Goal: Task Accomplishment & Management: Complete application form

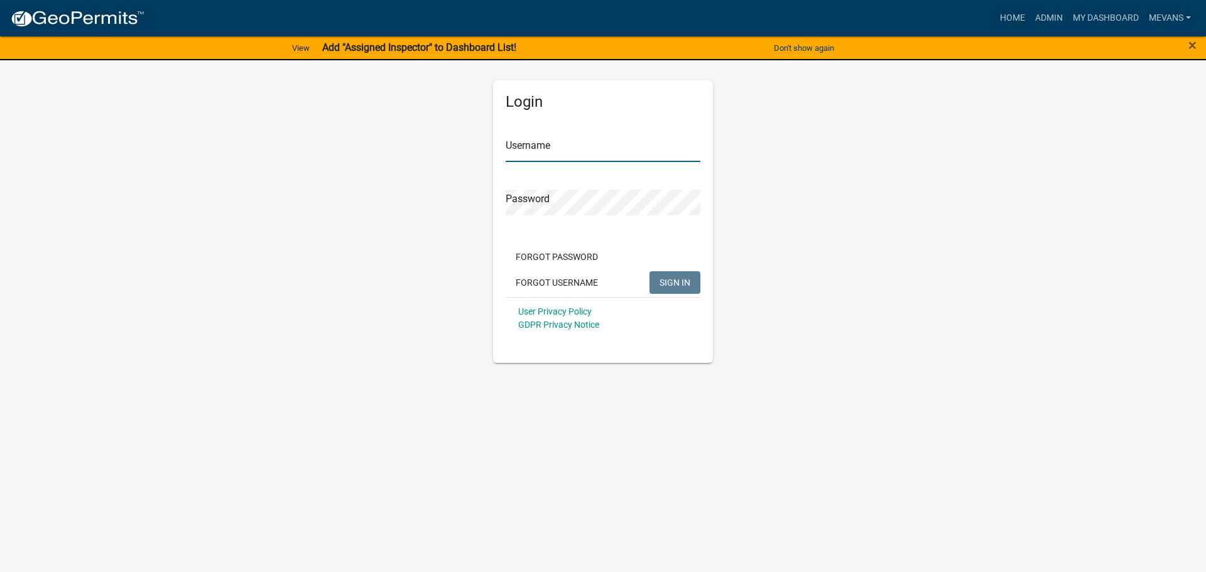
type input "Mevans"
click at [672, 282] on span "SIGN IN" at bounding box center [674, 282] width 31 height 10
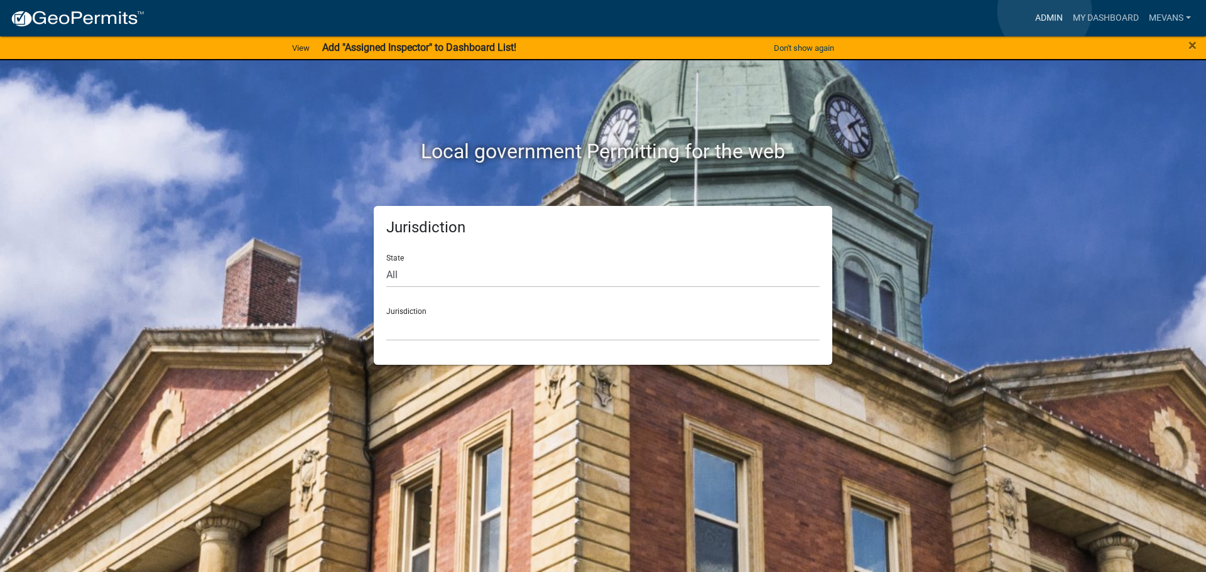
click at [1044, 11] on link "Admin" at bounding box center [1049, 18] width 38 height 24
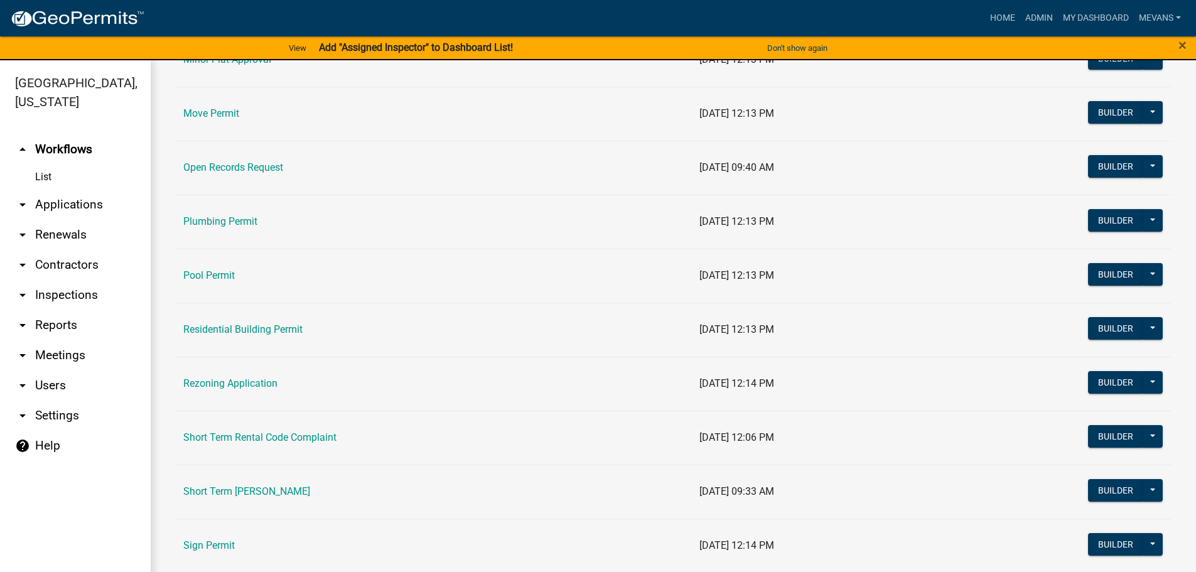
scroll to position [1319, 0]
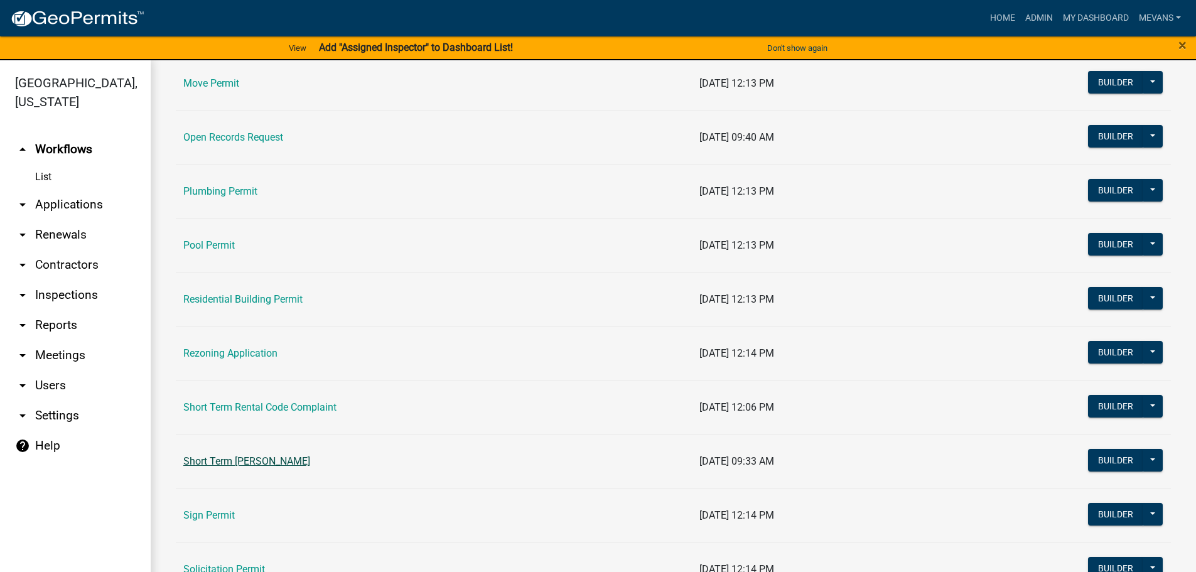
click at [253, 455] on link "Short Term [PERSON_NAME]" at bounding box center [246, 461] width 127 height 12
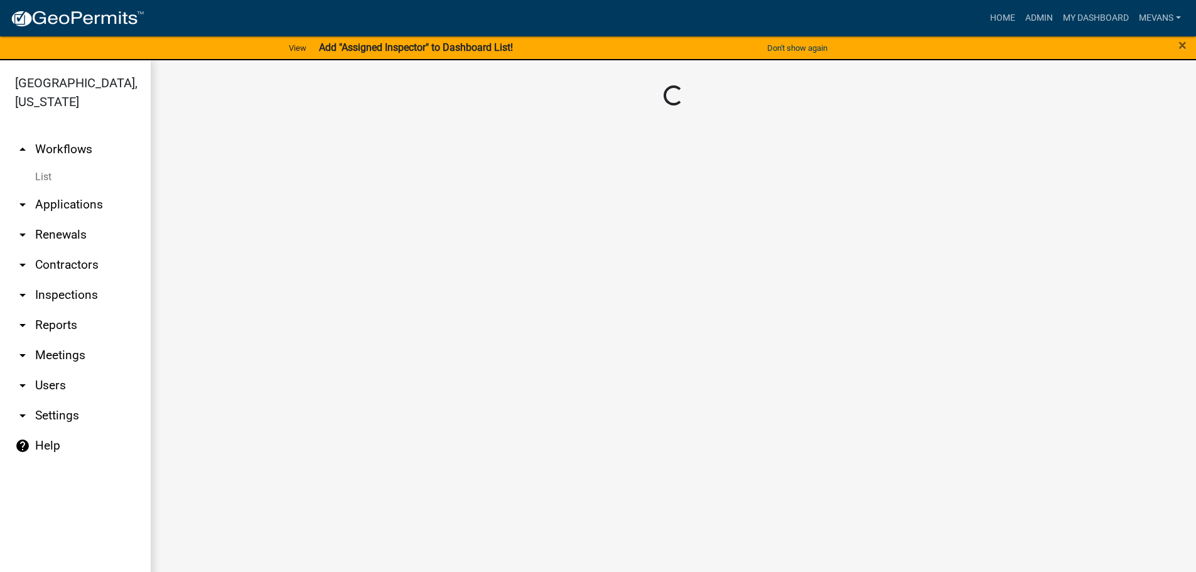
click at [253, 455] on main "Loading..." at bounding box center [673, 323] width 1045 height 527
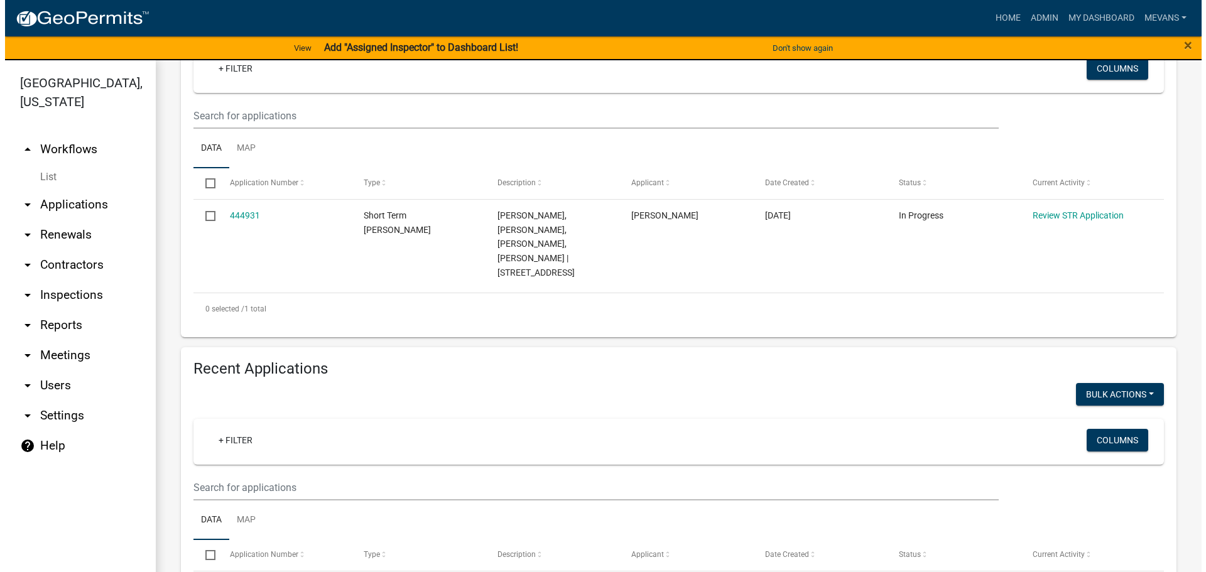
scroll to position [63, 0]
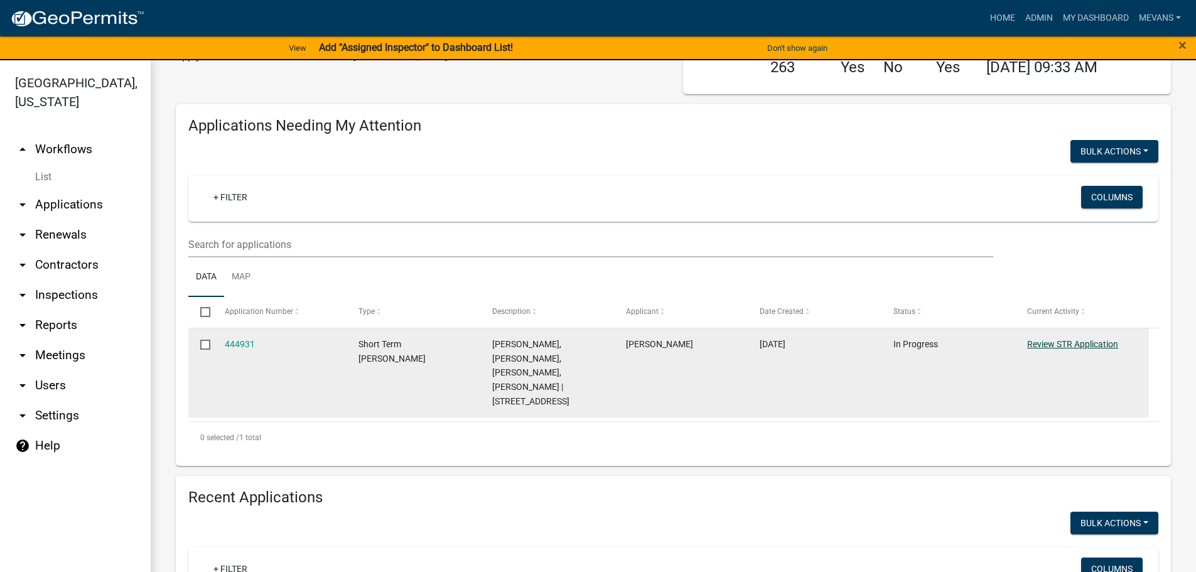
click at [1061, 342] on link "Review STR Application" at bounding box center [1072, 344] width 91 height 10
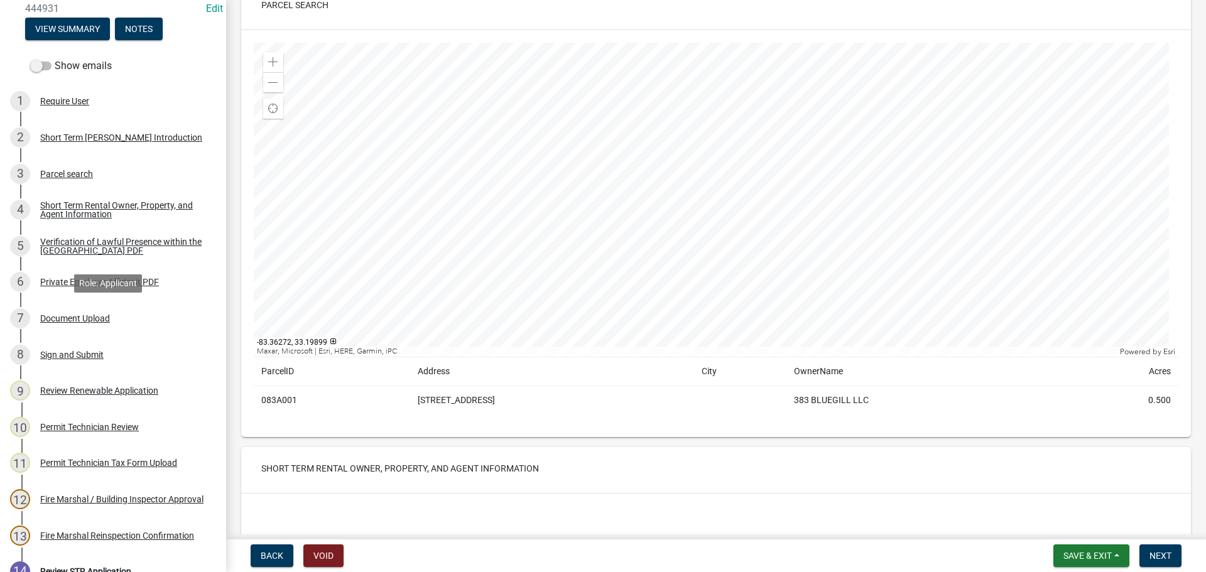
scroll to position [188, 0]
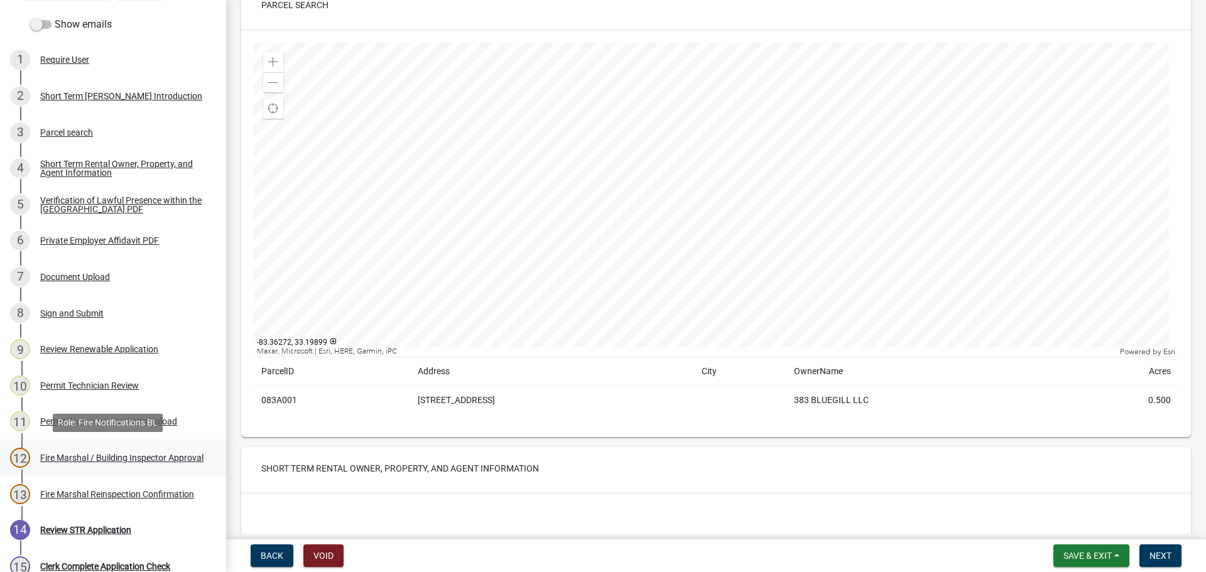
click at [91, 456] on div "Fire Marshal / Building Inspector Approval" at bounding box center [121, 457] width 163 height 9
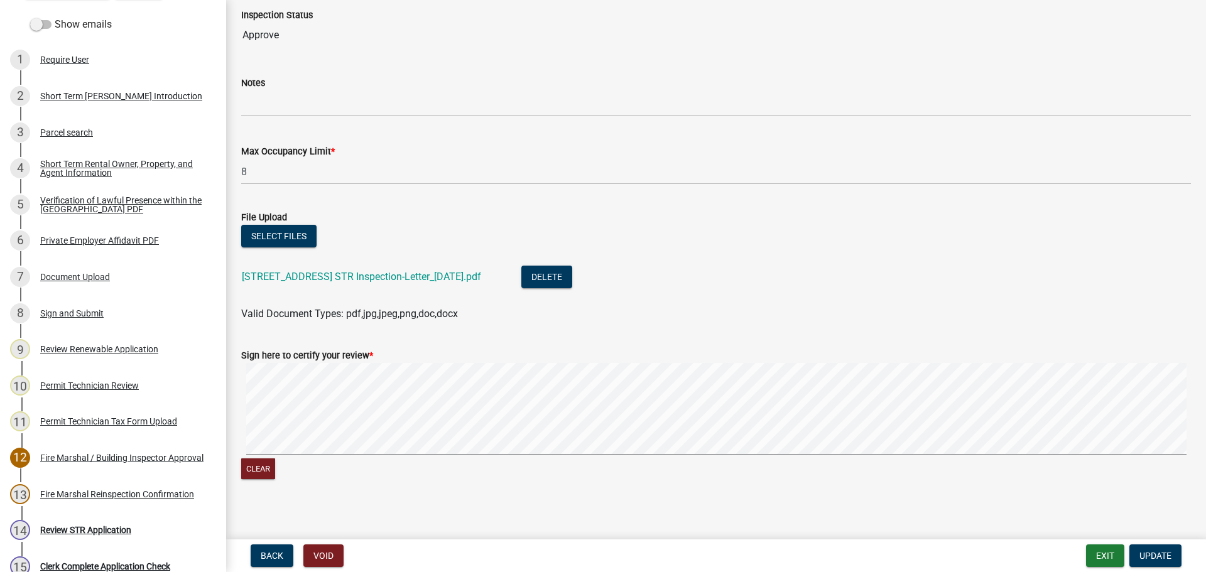
scroll to position [284, 0]
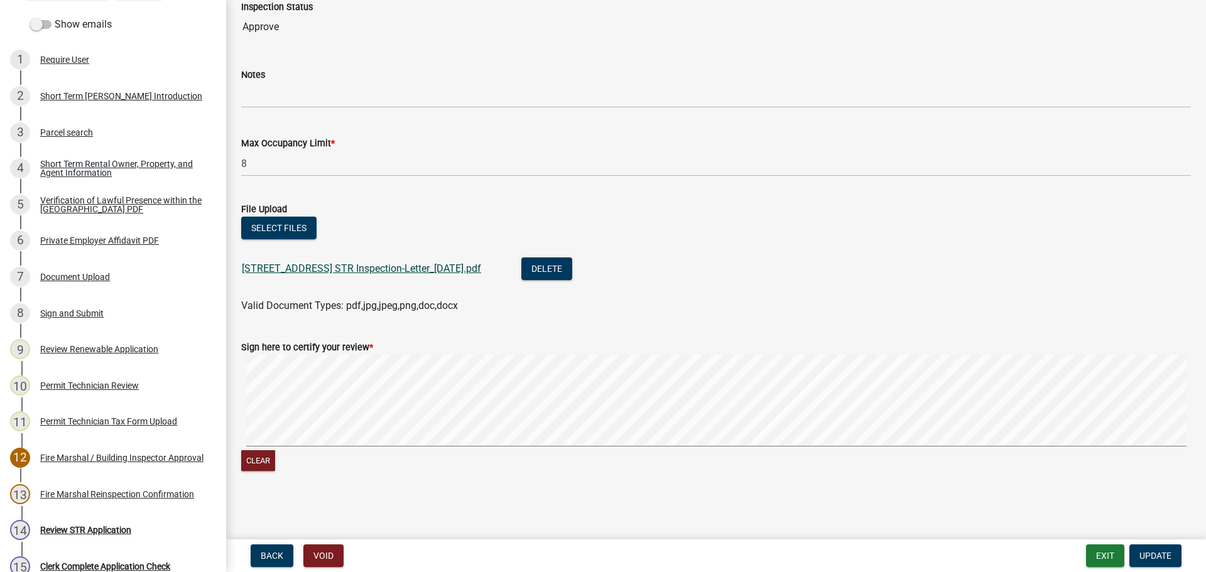
click at [334, 270] on link "[STREET_ADDRESS] STR Inspection-Letter_[DATE].pdf" at bounding box center [361, 268] width 239 height 12
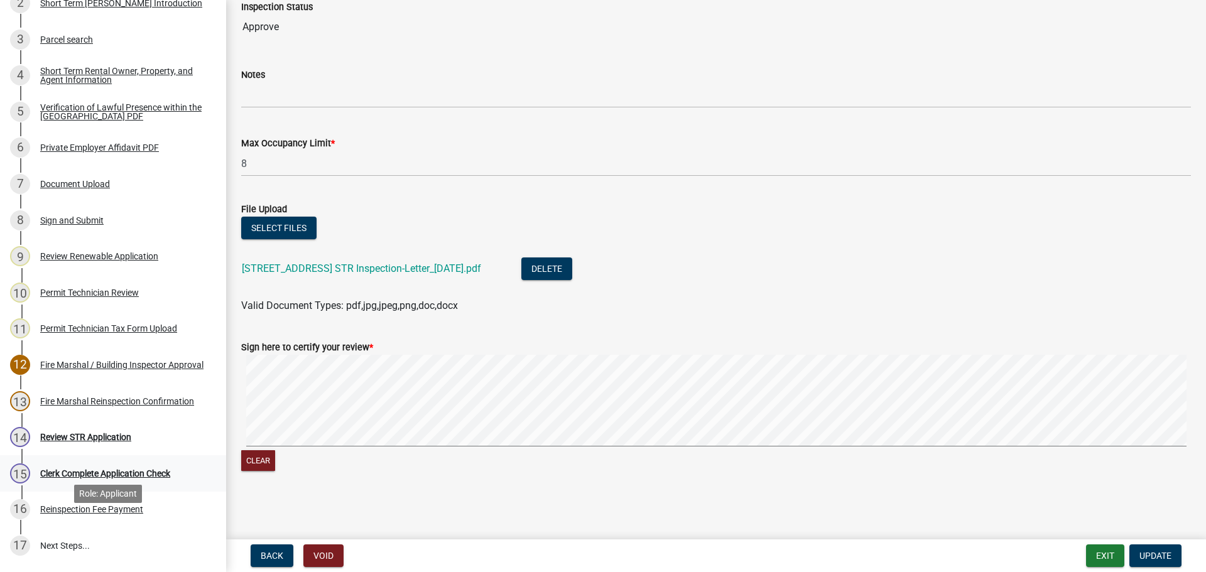
scroll to position [314, 0]
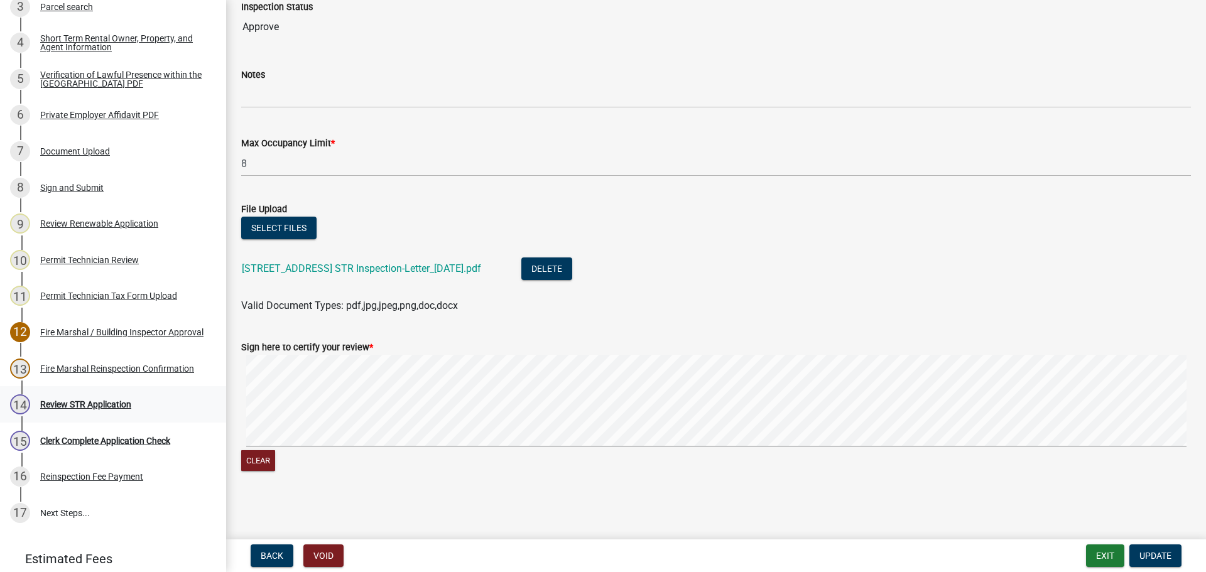
click at [116, 400] on div "Review STR Application" at bounding box center [85, 404] width 91 height 9
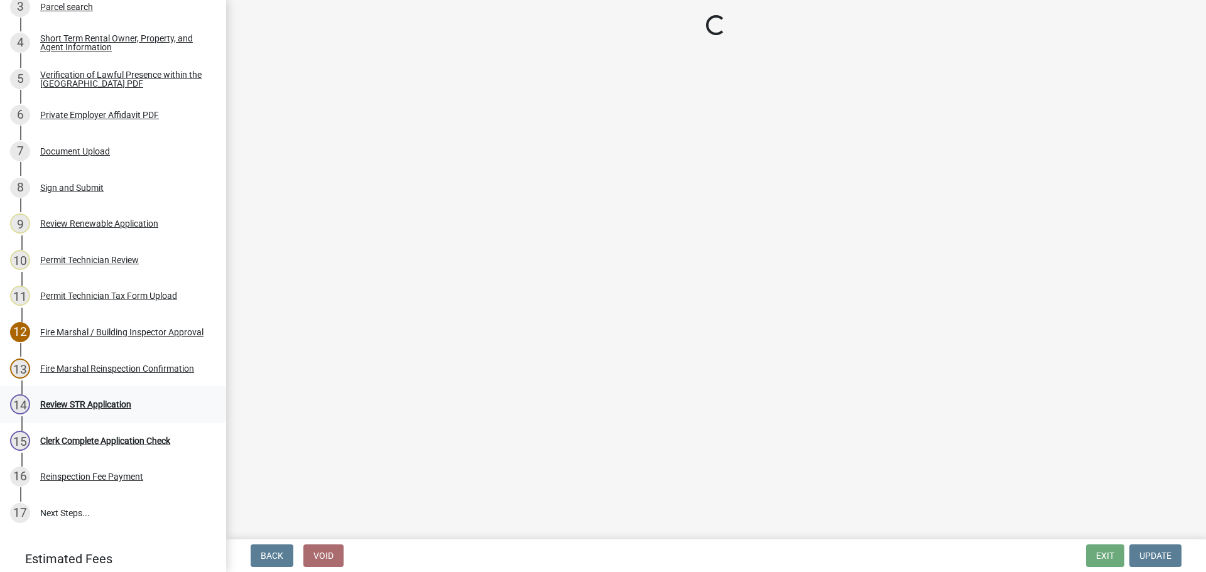
scroll to position [0, 0]
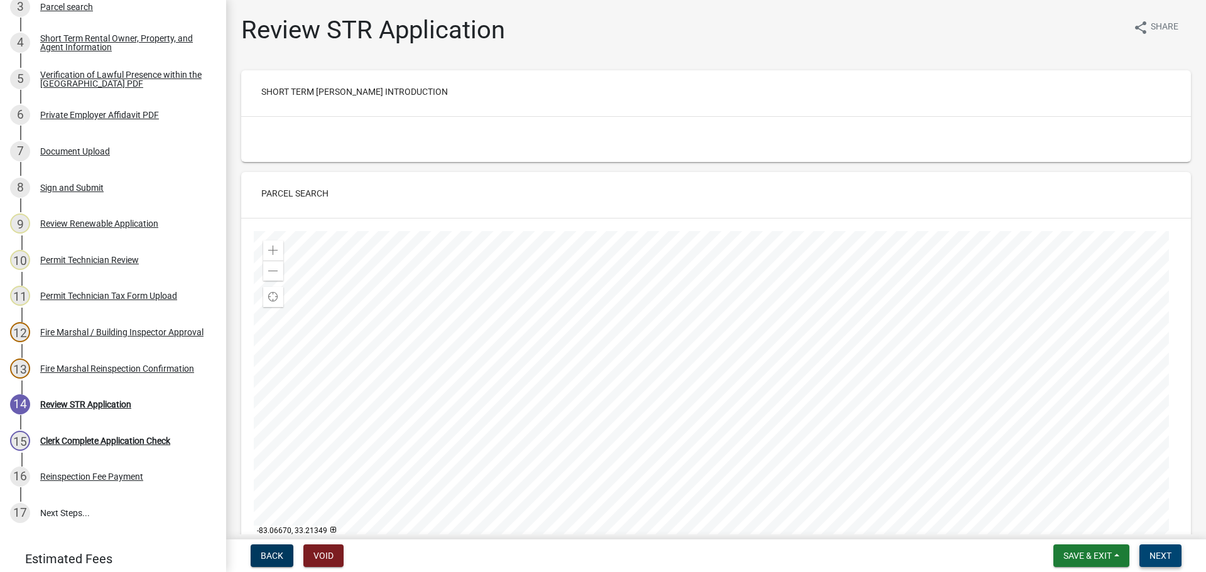
click at [1175, 554] on button "Next" at bounding box center [1160, 555] width 42 height 23
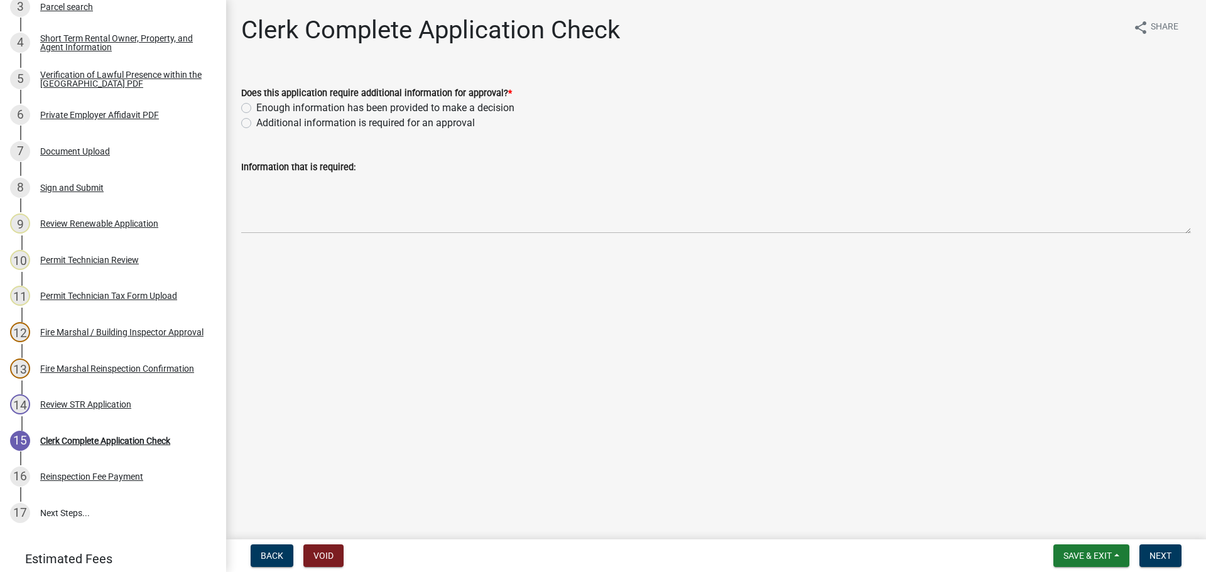
click at [256, 105] on label "Enough information has been provided to make a decision" at bounding box center [385, 107] width 258 height 15
click at [256, 105] on input "Enough information has been provided to make a decision" at bounding box center [260, 104] width 8 height 8
radio input "true"
click at [1172, 554] on button "Next" at bounding box center [1160, 555] width 42 height 23
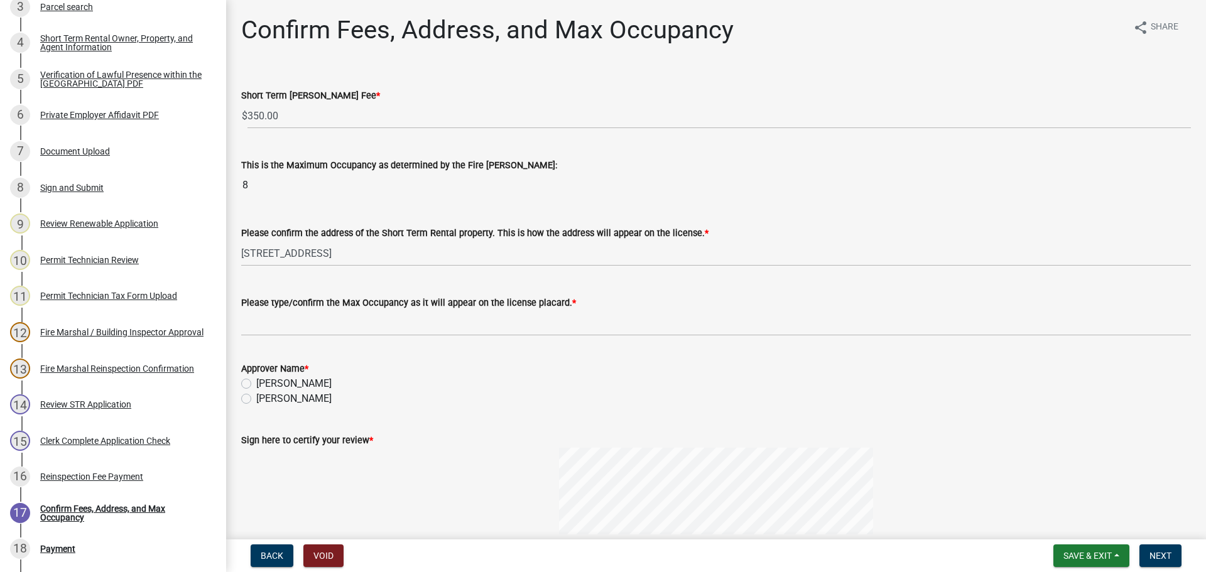
scroll to position [423, 0]
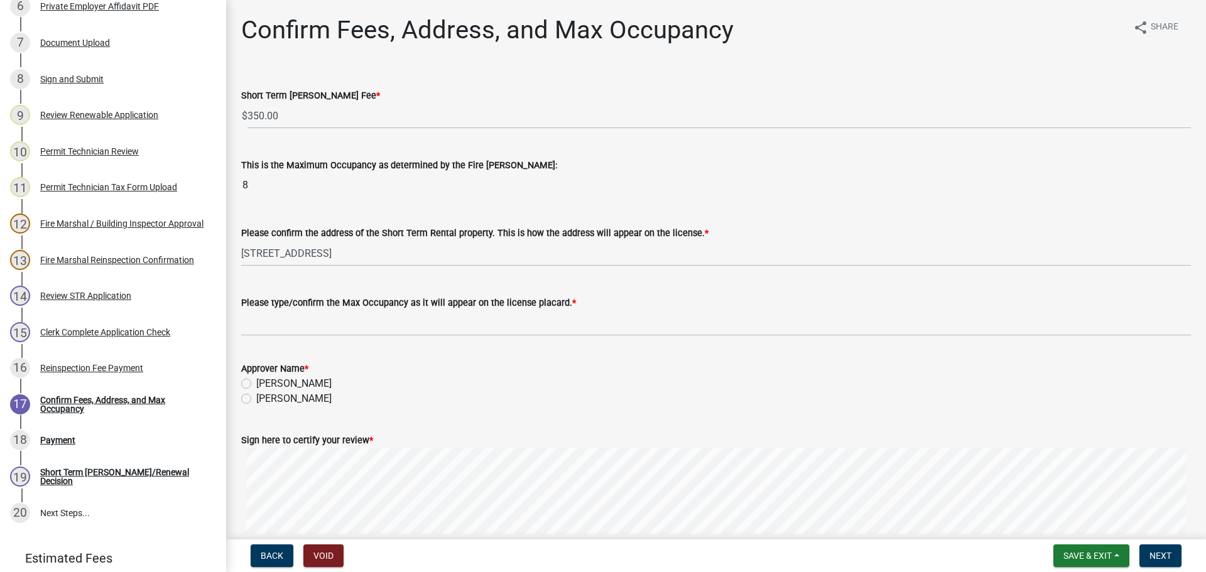
click at [235, 305] on div "Please type/confirm the Max Occupancy as it will appear on the license placard.…" at bounding box center [716, 307] width 968 height 58
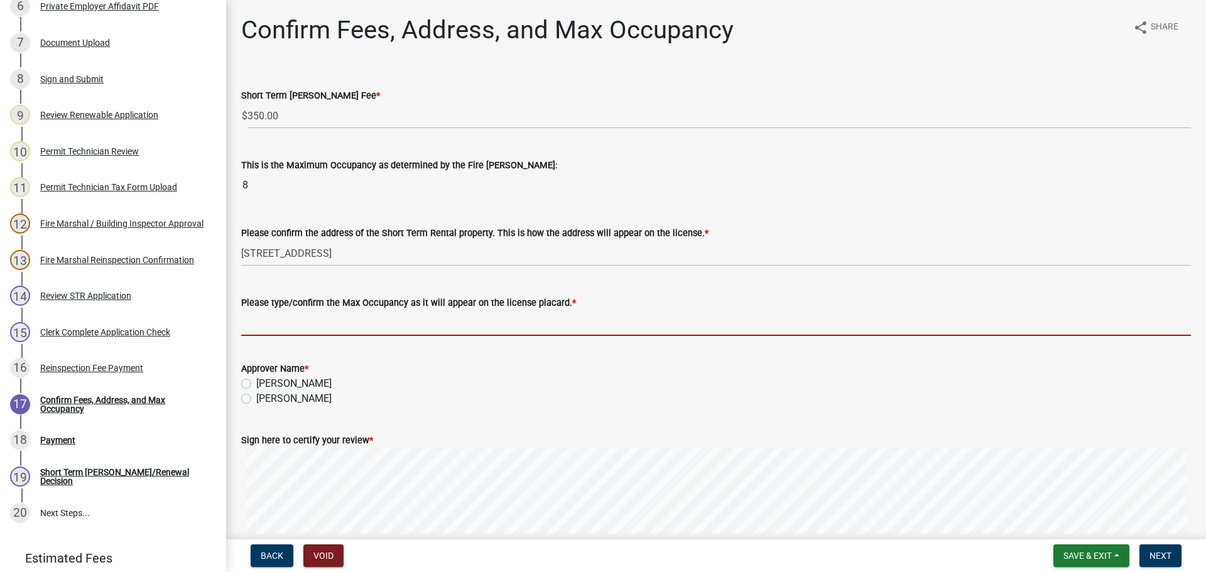
click at [262, 322] on input "Please type/confirm the Max Occupancy as it will appear on the license placard.…" at bounding box center [715, 323] width 949 height 26
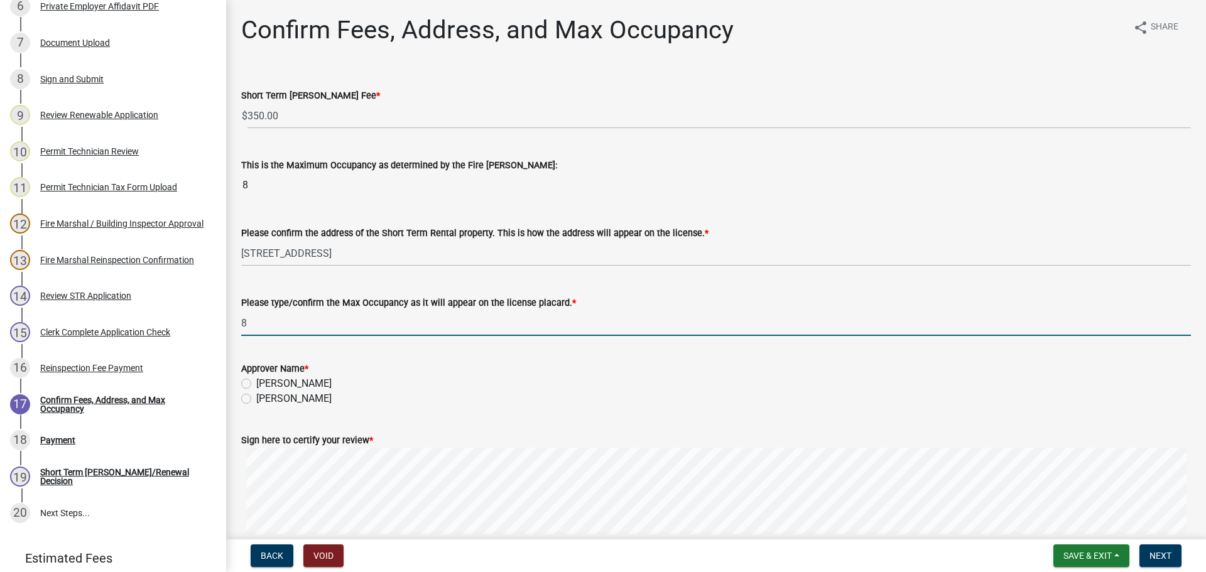
type input "8"
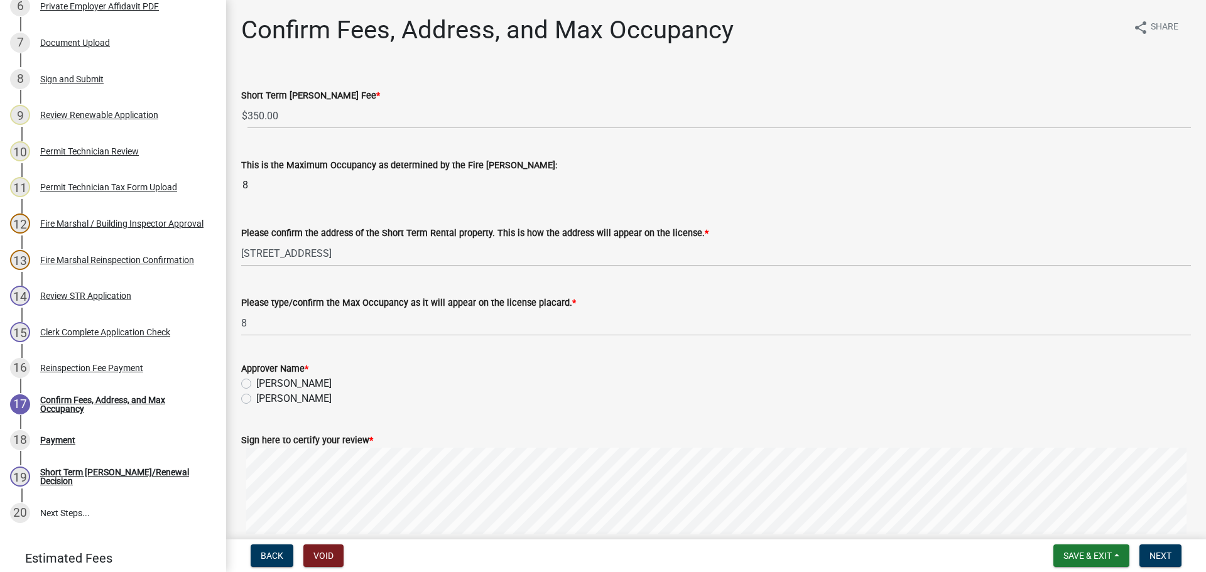
click at [256, 395] on label "[PERSON_NAME]" at bounding box center [293, 398] width 75 height 15
click at [256, 395] on input "[PERSON_NAME]" at bounding box center [260, 395] width 8 height 8
radio input "true"
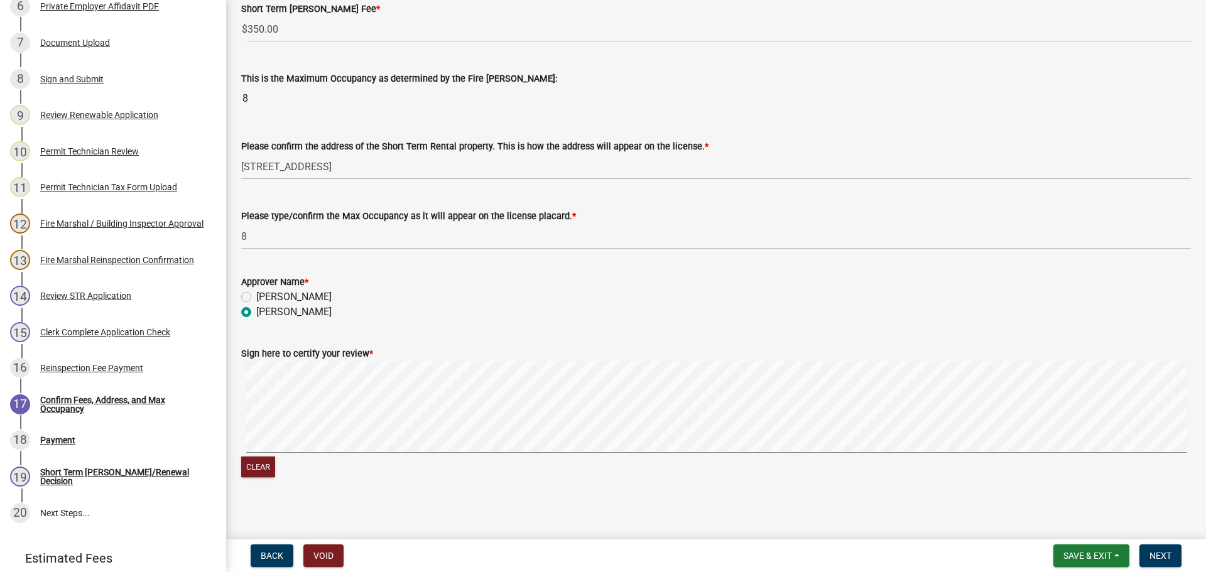
scroll to position [93, 0]
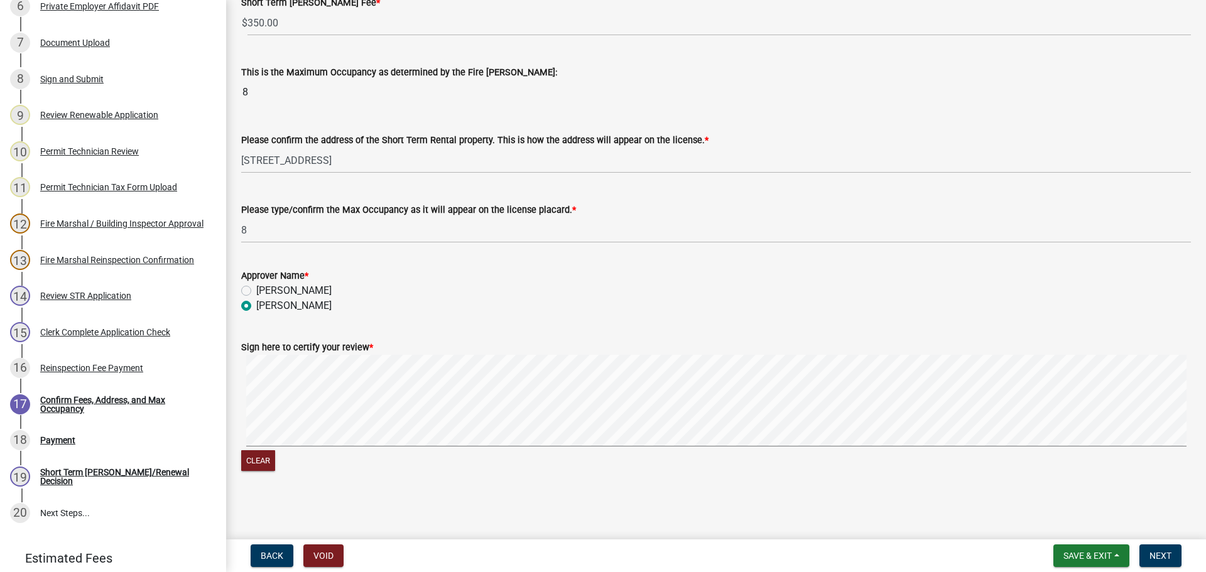
click at [683, 449] on signature-pad at bounding box center [715, 402] width 949 height 95
click at [1173, 554] on button "Next" at bounding box center [1160, 555] width 42 height 23
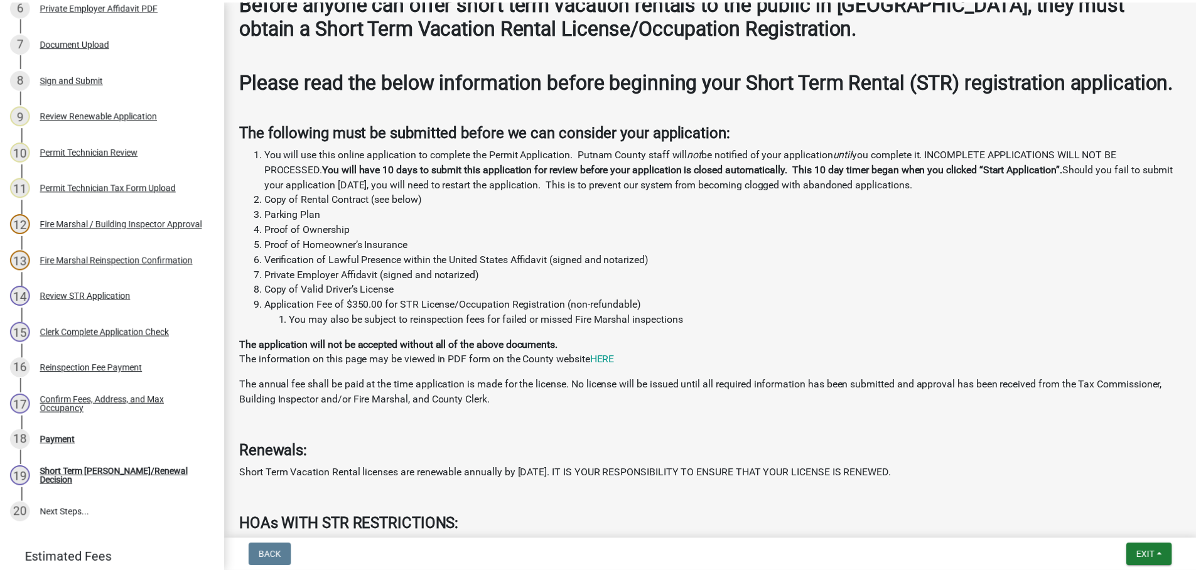
scroll to position [314, 0]
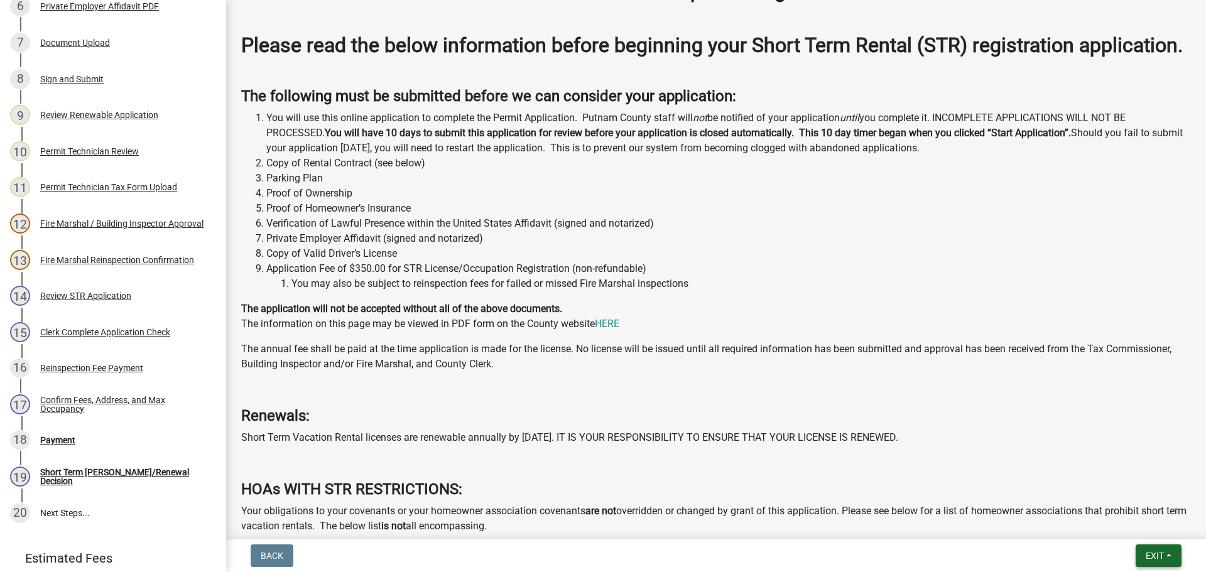
click at [1159, 558] on span "Exit" at bounding box center [1154, 556] width 18 height 10
click at [1135, 527] on button "Save & Exit" at bounding box center [1131, 523] width 100 height 30
